Goal: Task Accomplishment & Management: Manage account settings

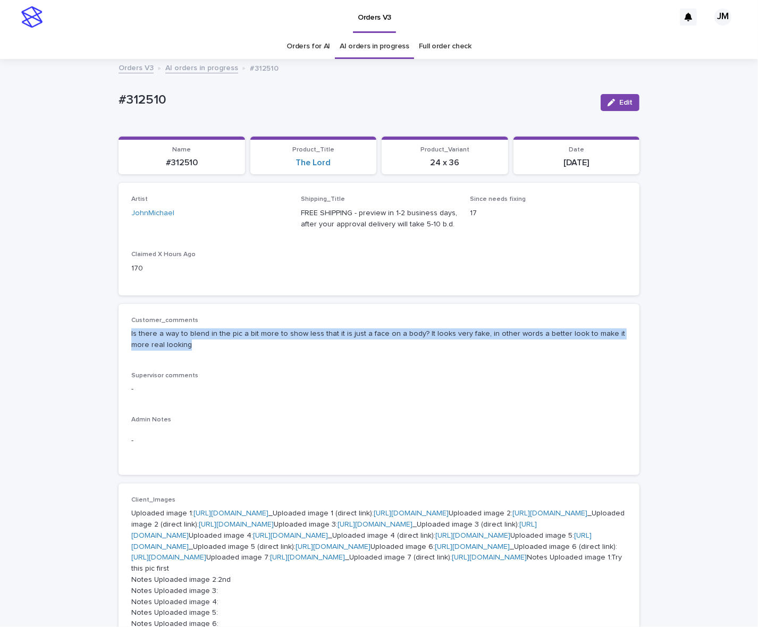
scroll to position [66, 0]
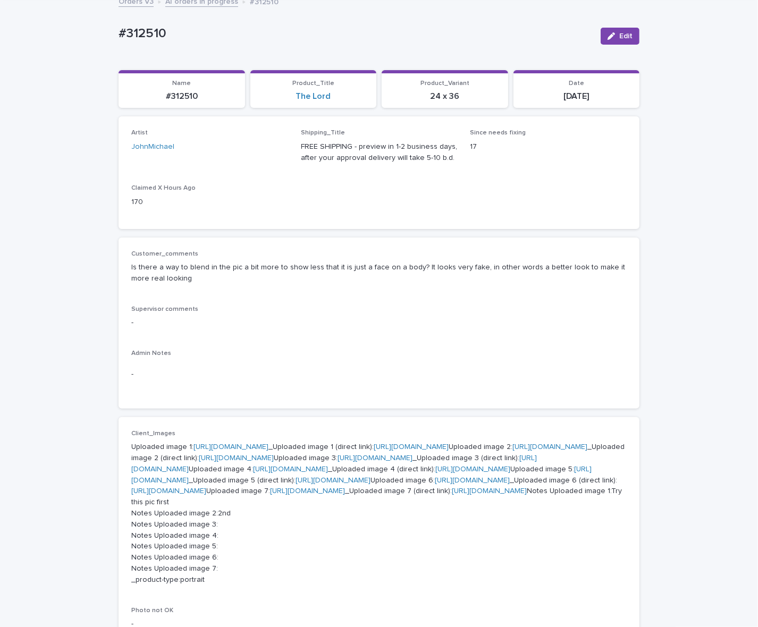
click at [131, 137] on div "Artist [PERSON_NAME]" at bounding box center [209, 144] width 157 height 31
drag, startPoint x: 150, startPoint y: 96, endPoint x: 198, endPoint y: 105, distance: 49.3
click at [198, 105] on section "Name #312510" at bounding box center [181, 89] width 126 height 38
copy p "#312510"
click at [622, 37] on span "Edit" at bounding box center [625, 35] width 13 height 7
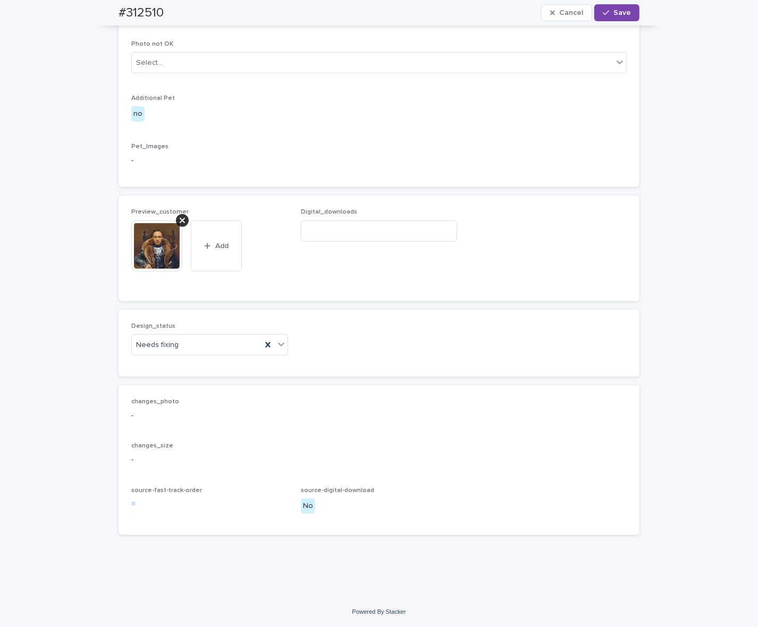
scroll to position [1041, 0]
click at [163, 352] on div "Needs fixing" at bounding box center [197, 345] width 130 height 18
click at [169, 364] on div "Uploaded" at bounding box center [205, 365] width 156 height 19
click at [181, 219] on div at bounding box center [182, 220] width 13 height 13
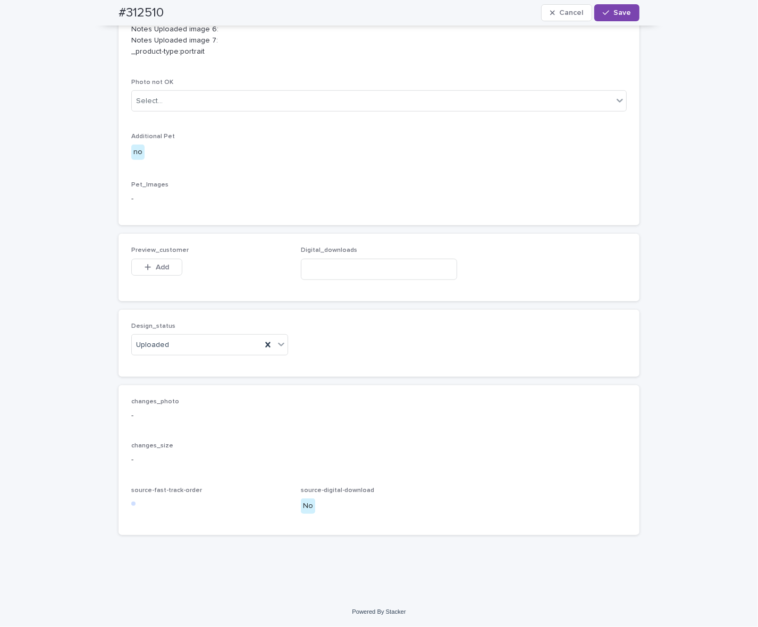
scroll to position [1002, 0]
click at [158, 260] on button "Add" at bounding box center [156, 267] width 51 height 17
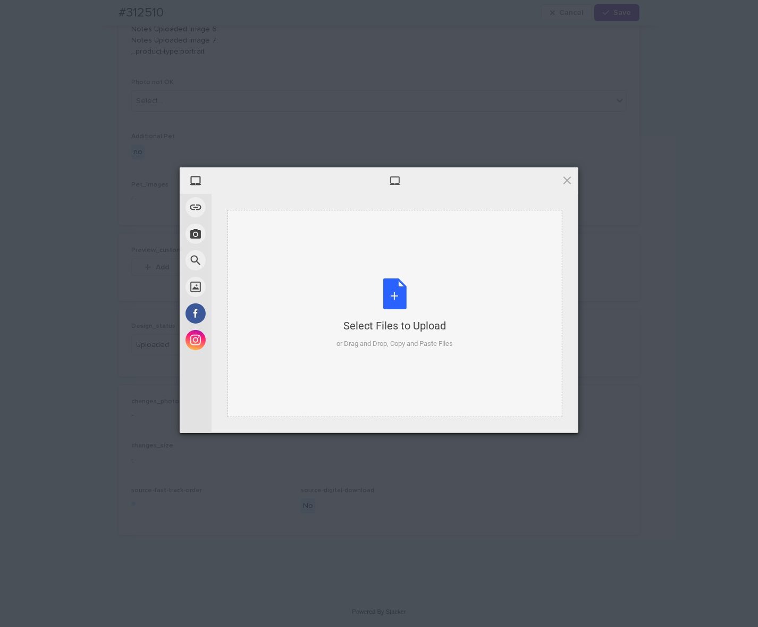
click at [423, 238] on div "Select Files to Upload or Drag and Drop, Copy and Paste Files" at bounding box center [394, 313] width 335 height 207
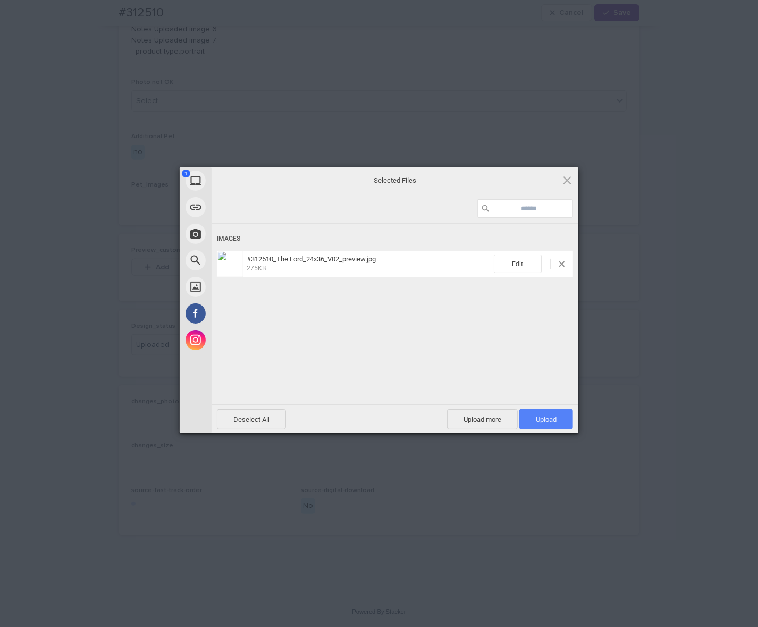
click at [557, 418] on span "Upload 1" at bounding box center [546, 419] width 54 height 20
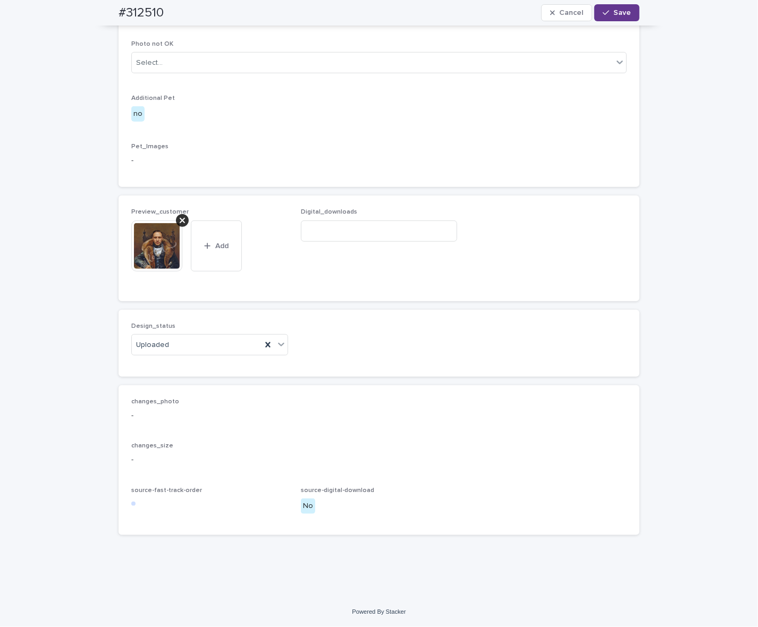
click at [619, 20] on button "Save" at bounding box center [616, 12] width 45 height 17
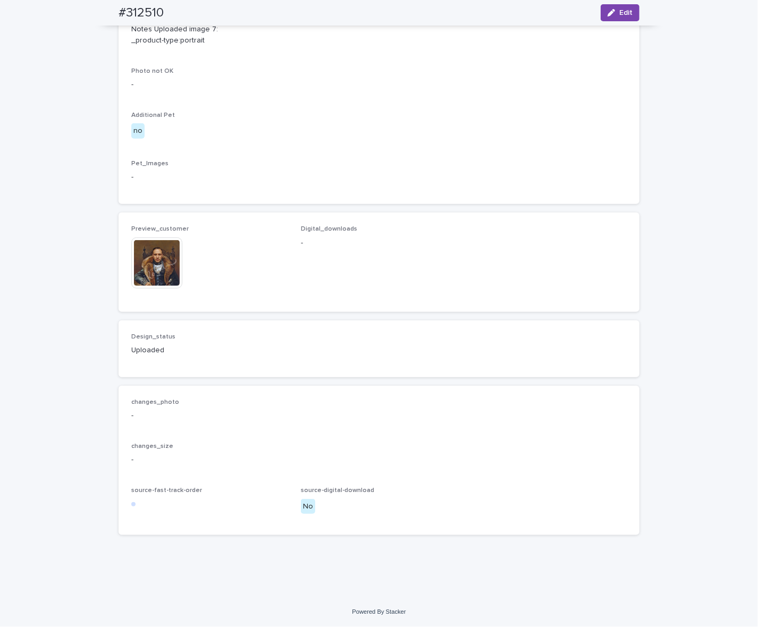
scroll to position [863, 0]
click at [158, 288] on img at bounding box center [156, 262] width 51 height 51
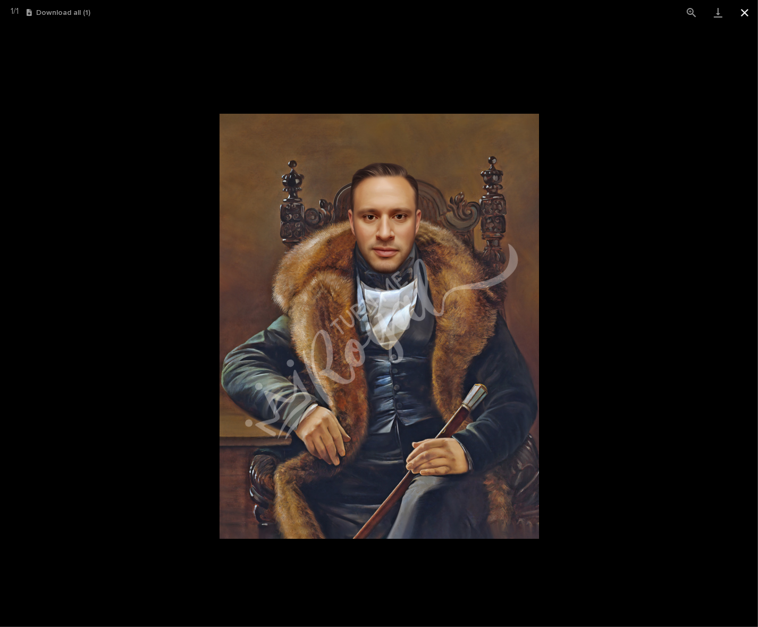
click at [745, 10] on button "Close gallery" at bounding box center [744, 12] width 27 height 25
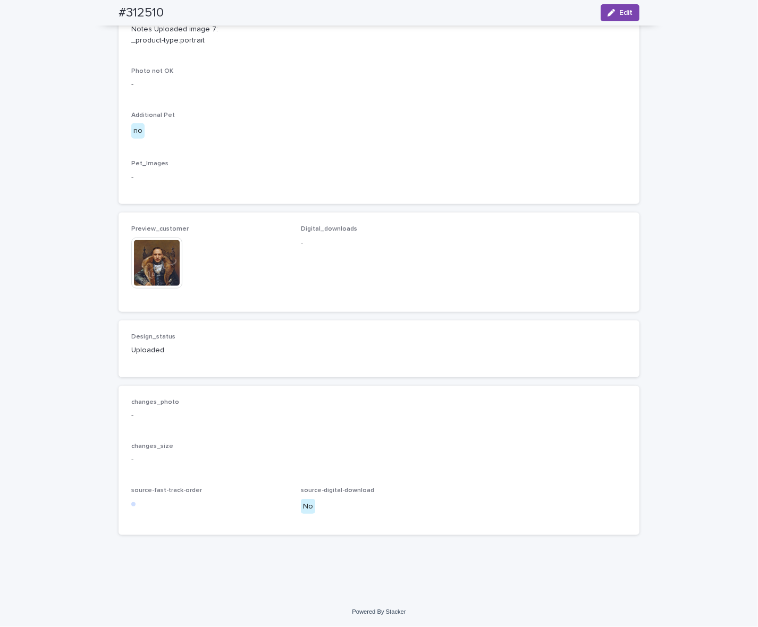
click at [152, 288] on img at bounding box center [156, 262] width 51 height 51
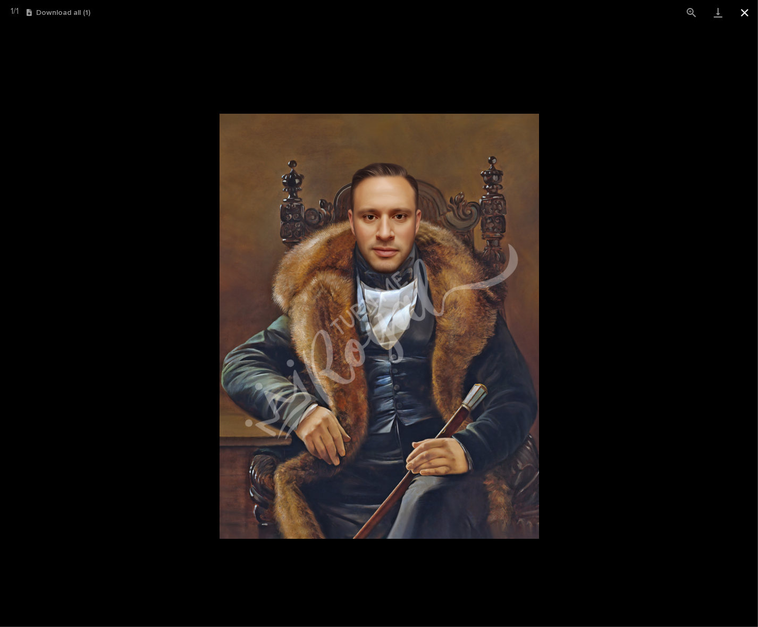
click at [742, 8] on button "Close gallery" at bounding box center [744, 12] width 27 height 25
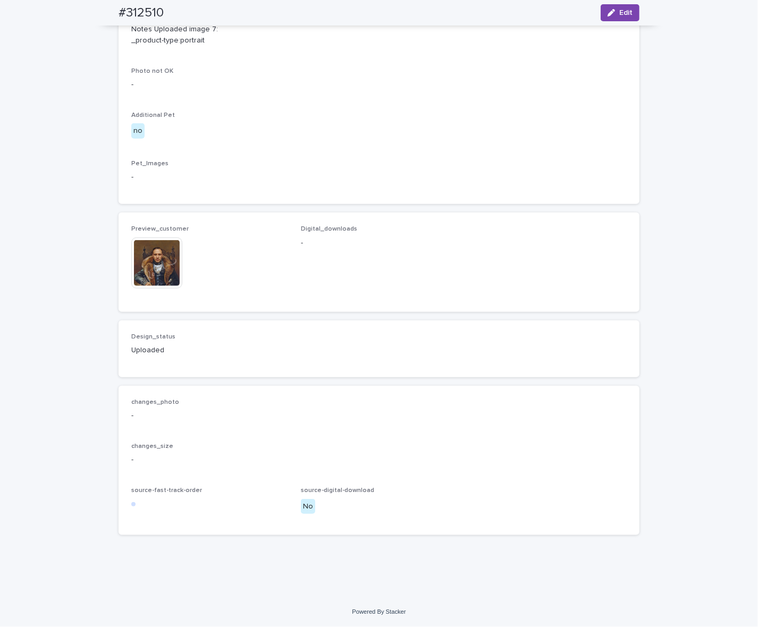
click at [131, 288] on img at bounding box center [156, 262] width 51 height 51
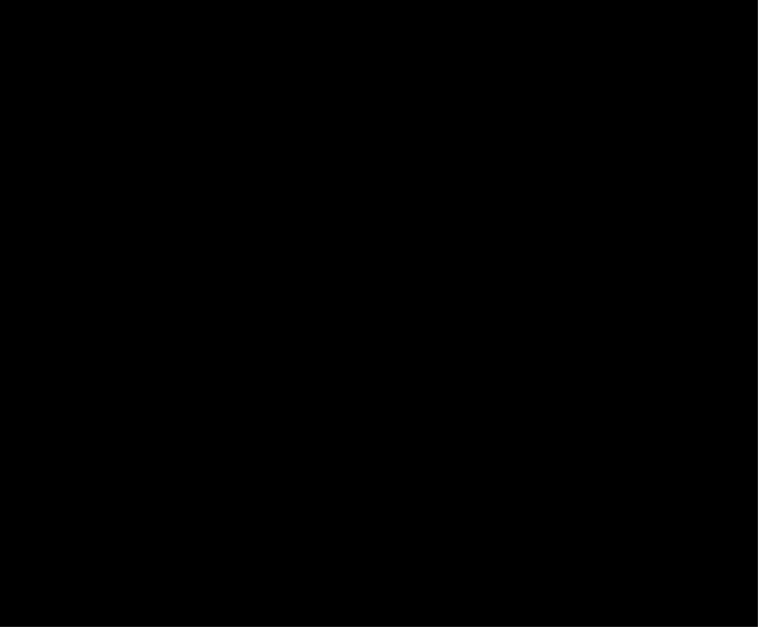
click at [145, 409] on picture at bounding box center [379, 326] width 758 height 602
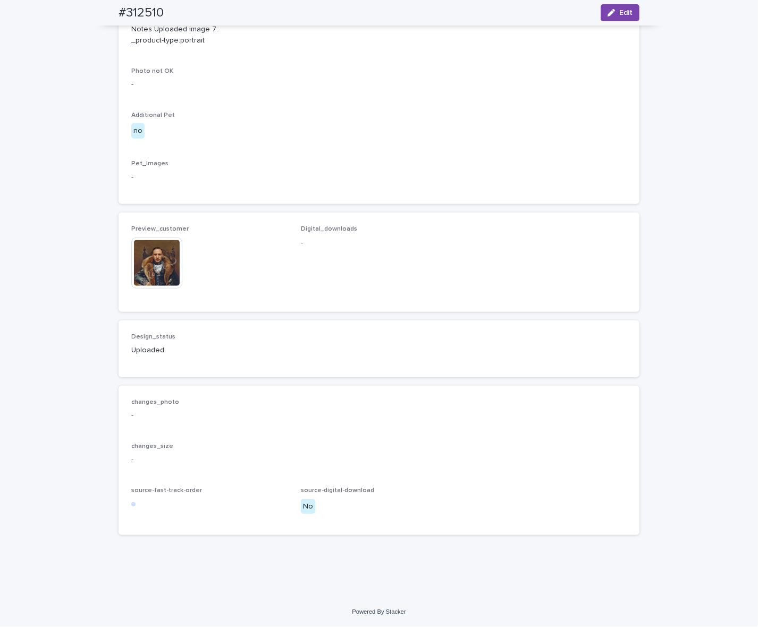
click at [145, 288] on img at bounding box center [156, 262] width 51 height 51
click at [153, 288] on img at bounding box center [156, 262] width 51 height 51
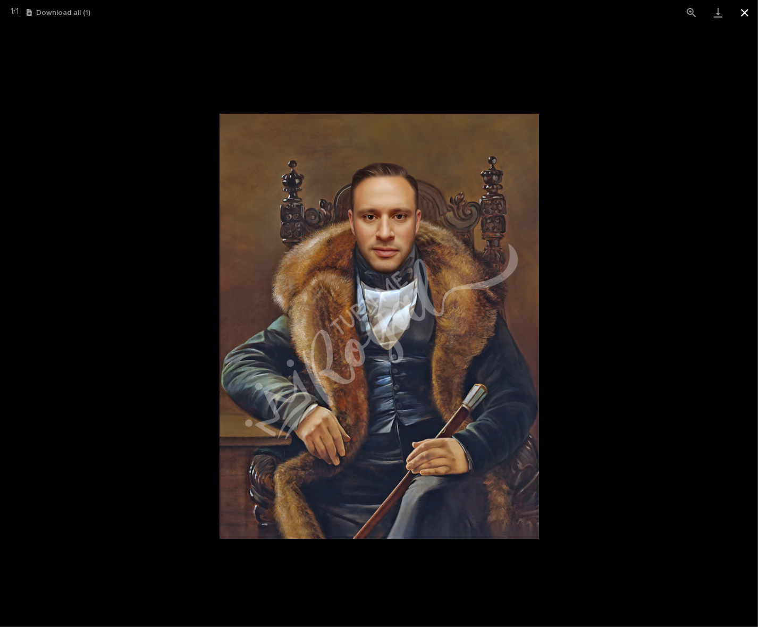
click at [742, 17] on button "Close gallery" at bounding box center [744, 12] width 27 height 25
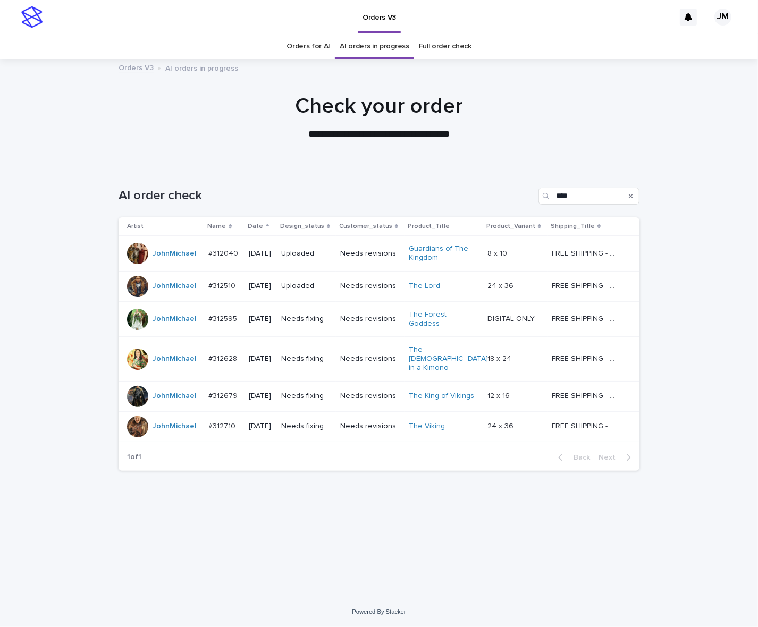
click at [317, 322] on div "Needs fixing" at bounding box center [306, 319] width 50 height 18
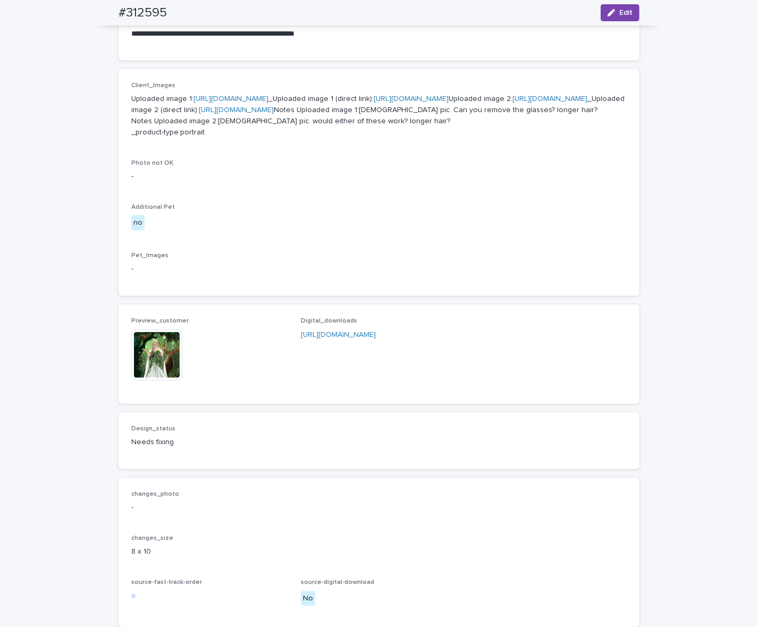
scroll to position [611, 0]
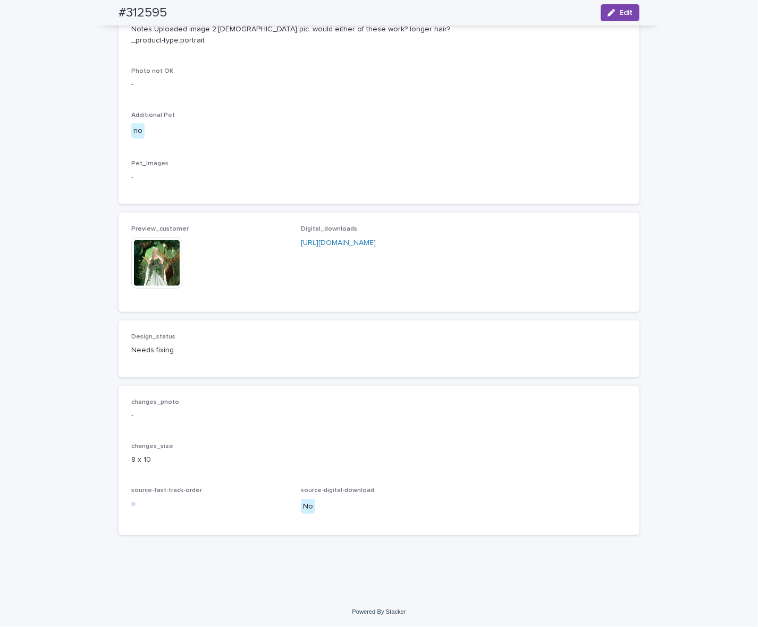
click at [158, 278] on img at bounding box center [156, 262] width 51 height 51
